Goal: Transaction & Acquisition: Obtain resource

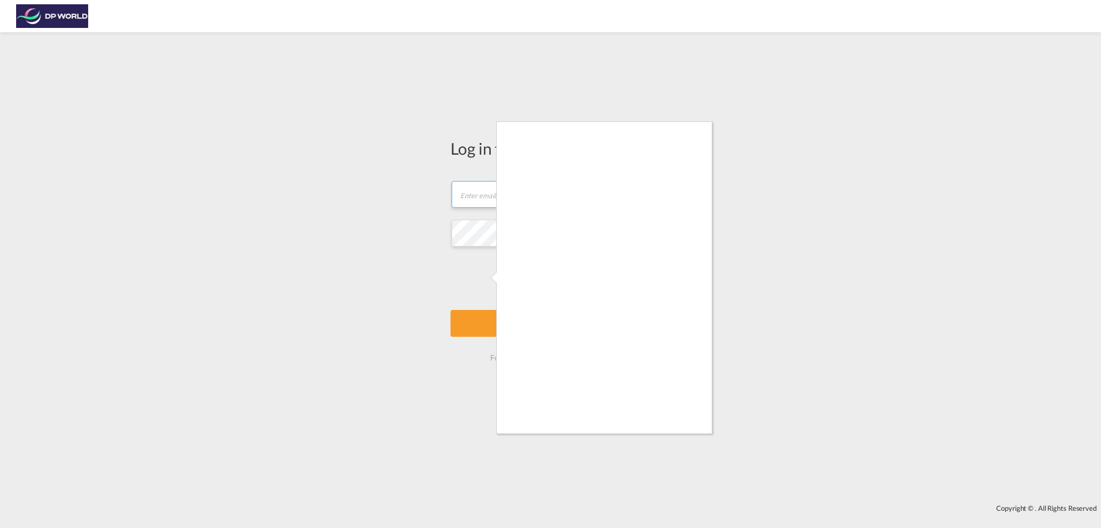
type input "[PERSON_NAME][EMAIL_ADDRESS][DOMAIN_NAME]"
click at [489, 276] on div at bounding box center [550, 264] width 1101 height 528
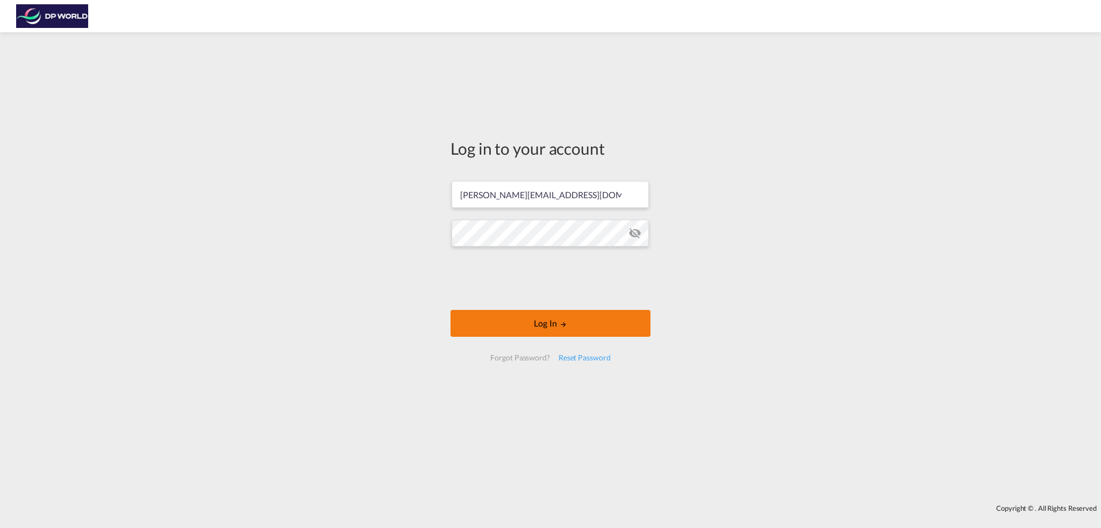
click at [561, 326] on md-icon "LOGIN" at bounding box center [564, 325] width 8 height 8
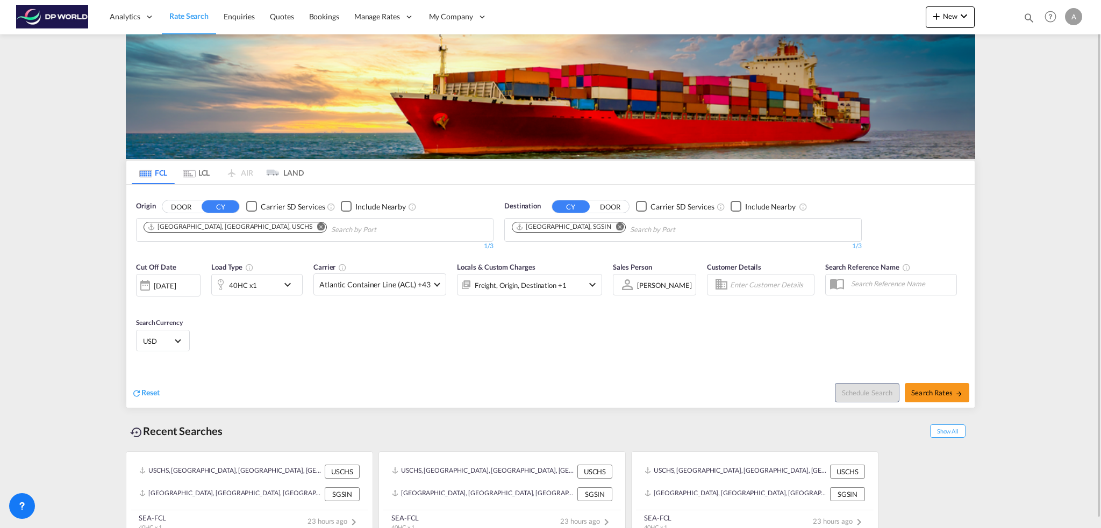
click at [588, 277] on div "Freight, Origin, Destination +1" at bounding box center [529, 285] width 145 height 22
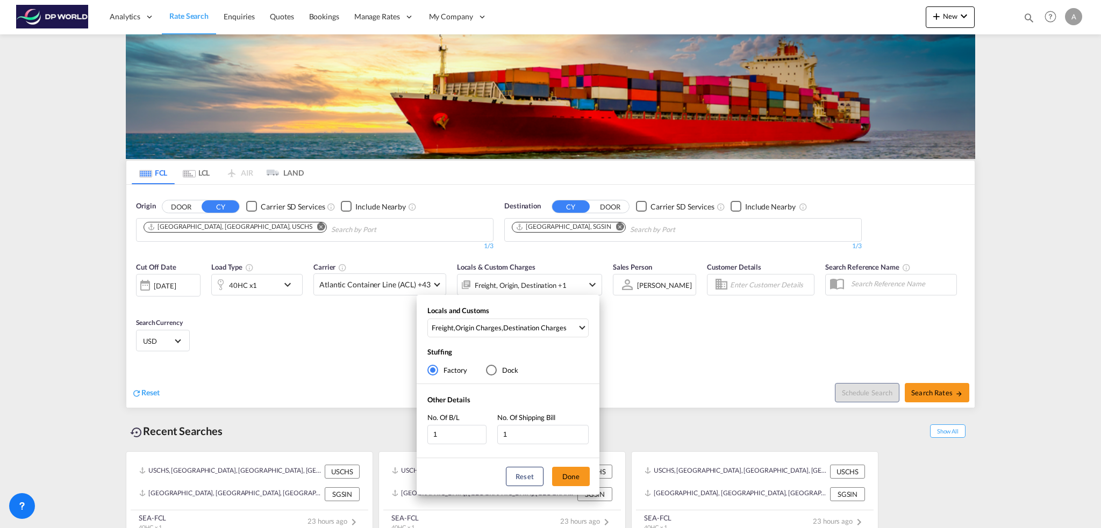
click at [716, 342] on div "Locals and Customs Freight , Origin Charges , Destination Charges Clear All Sel…" at bounding box center [550, 264] width 1101 height 528
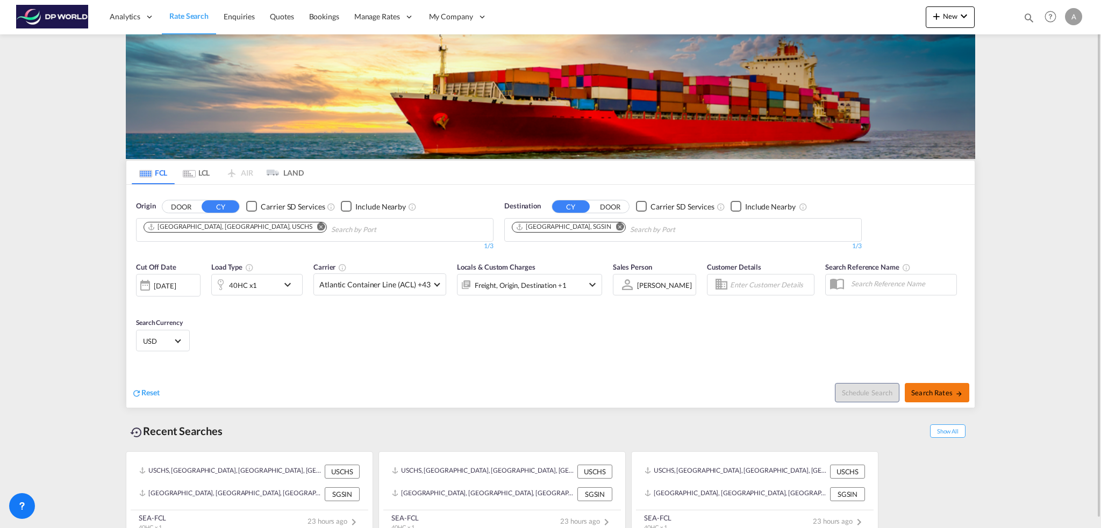
click at [950, 387] on button "Search Rates" at bounding box center [937, 392] width 65 height 19
type input "USCHS to SGSIN / [DATE]"
